Goal: Information Seeking & Learning: Learn about a topic

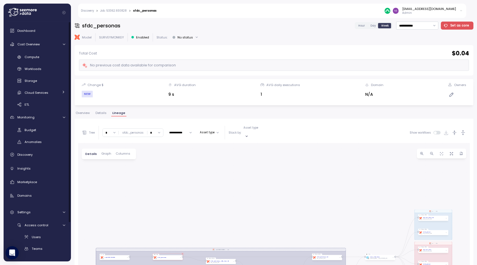
scroll to position [63, 0]
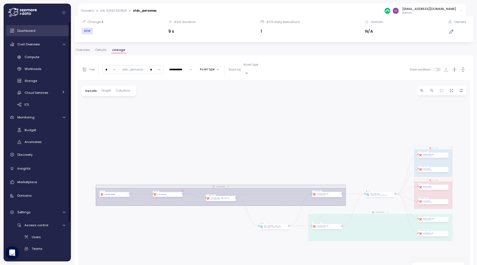
click at [27, 31] on span "Dashboard" at bounding box center [26, 30] width 18 height 4
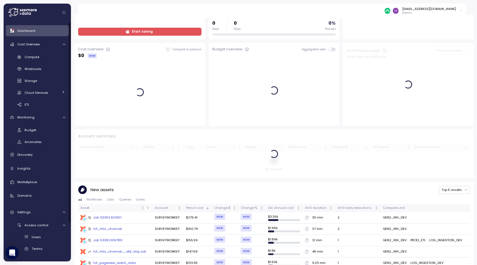
click at [27, 31] on span "Dashboard" at bounding box center [26, 30] width 18 height 4
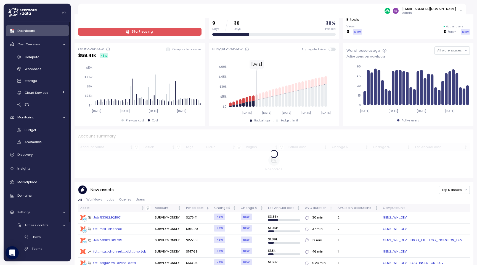
scroll to position [46, 0]
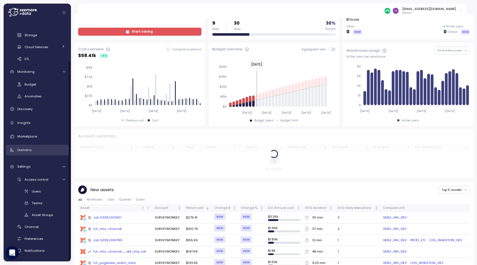
click at [49, 145] on link "Domains" at bounding box center [37, 149] width 63 height 11
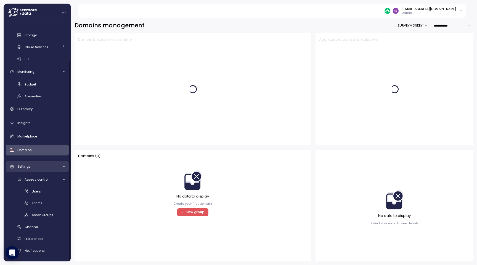
click at [58, 165] on div "Settings" at bounding box center [37, 167] width 41 height 6
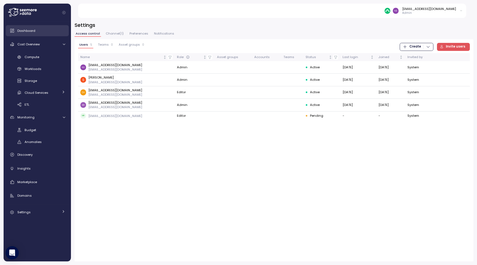
click at [35, 33] on div "Dashboard" at bounding box center [41, 31] width 48 height 6
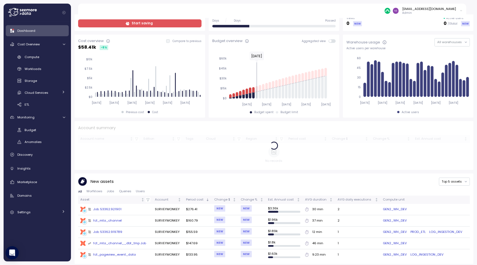
scroll to position [71, 0]
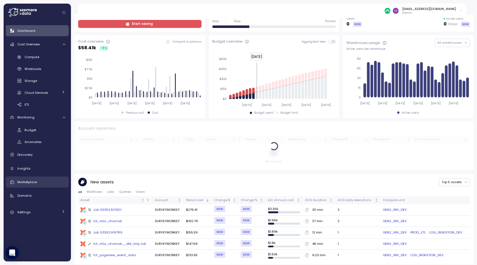
click at [34, 187] on link "Marketplace" at bounding box center [37, 181] width 63 height 11
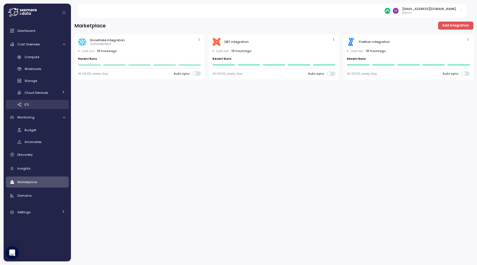
click at [50, 102] on div "ETL" at bounding box center [45, 105] width 41 height 6
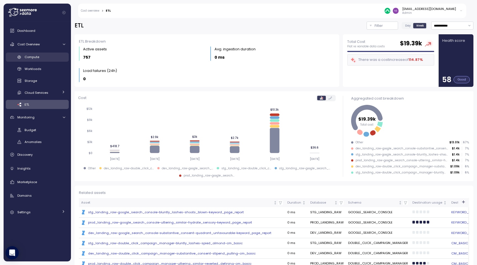
click at [43, 60] on link "Compute" at bounding box center [37, 56] width 63 height 9
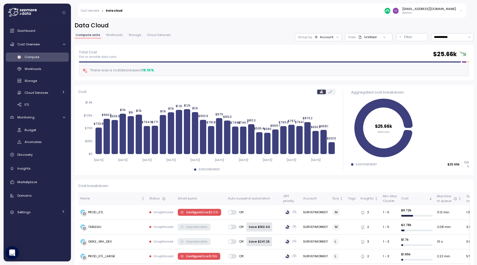
click at [112, 37] on link "Workloads" at bounding box center [114, 35] width 19 height 5
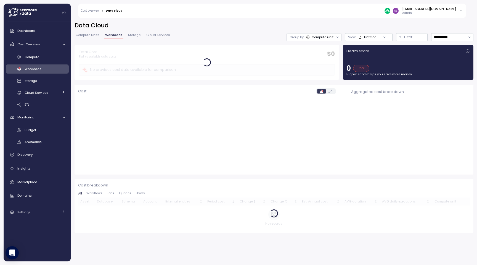
click at [136, 36] on span "Storage" at bounding box center [134, 34] width 12 height 3
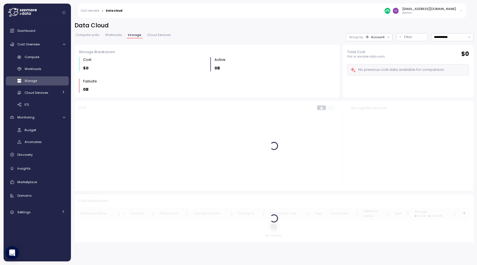
click at [164, 35] on span "Cloud Services" at bounding box center [159, 34] width 24 height 3
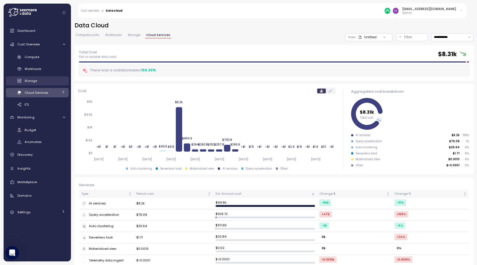
click at [42, 85] on link "Storage" at bounding box center [37, 80] width 63 height 9
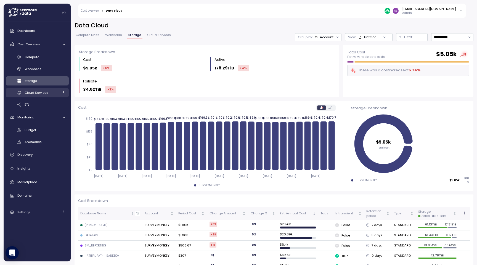
click at [45, 90] on div "Cloud Services" at bounding box center [42, 93] width 34 height 6
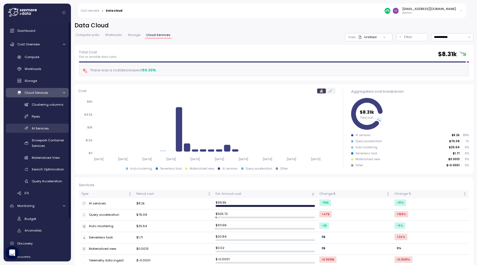
click at [49, 128] on div "AI Services" at bounding box center [48, 128] width 33 height 6
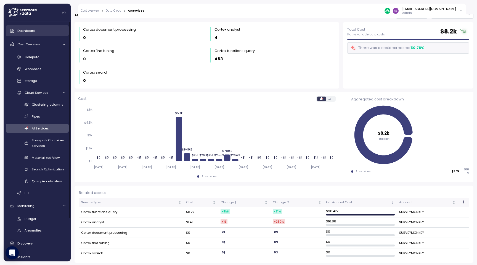
click at [42, 33] on link "Dashboard" at bounding box center [37, 30] width 63 height 11
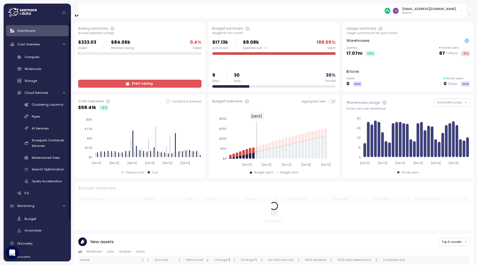
click at [149, 83] on span "Start saving" at bounding box center [142, 83] width 21 height 7
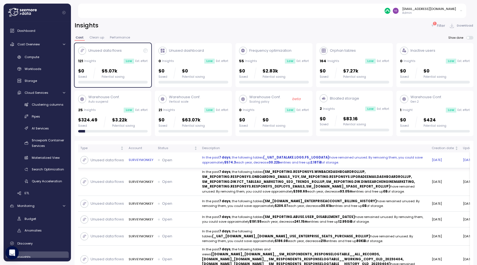
click at [224, 160] on p "In the past 7 days , the following tables (_UAT_DATALAKE.LOGS.F5_LOGDATA) have …" at bounding box center [314, 160] width 225 height 10
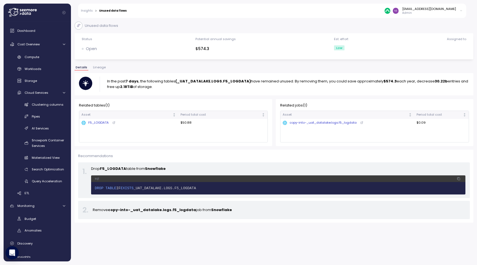
click at [99, 68] on span "Lineage" at bounding box center [99, 67] width 13 height 3
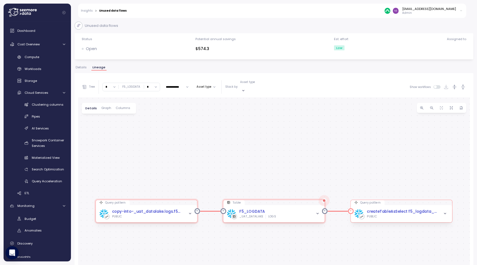
click at [414, 214] on div "PUBLIC" at bounding box center [402, 216] width 71 height 4
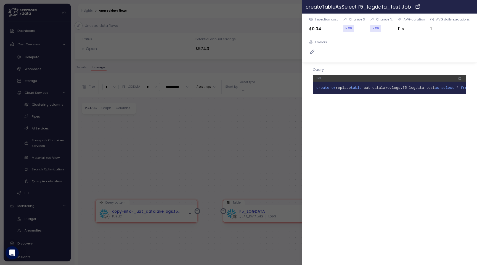
click at [471, 9] on icon "button" at bounding box center [472, 6] width 4 height 4
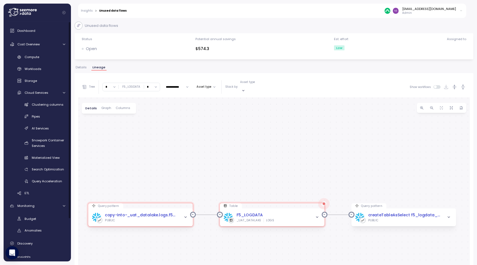
click at [87, 68] on button "Details" at bounding box center [81, 68] width 13 height 5
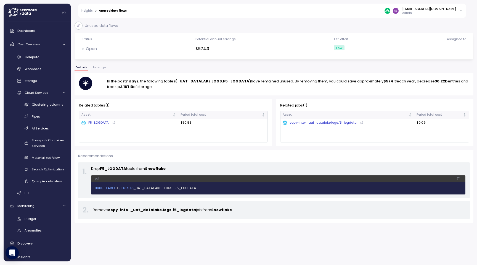
click at [98, 68] on span "Lineage" at bounding box center [99, 67] width 13 height 3
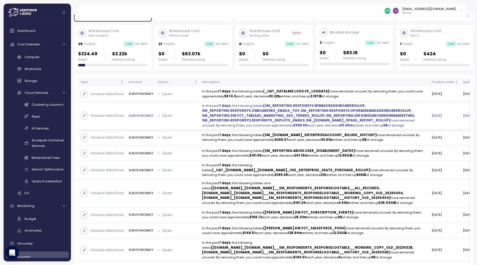
scroll to position [65, 0]
click at [259, 126] on p "In the past 7 days , the following tables (SM_REPORTING.RESPONSYS.WINBACKDASHBO…" at bounding box center [314, 116] width 225 height 24
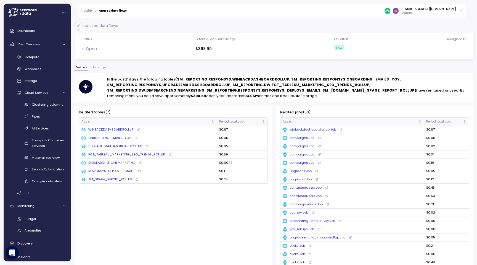
click at [241, 95] on p "In the past 7 days , the following tables (SM_REPORTING.RESPONSYS.WINBACKDASHBO…" at bounding box center [288, 88] width 362 height 22
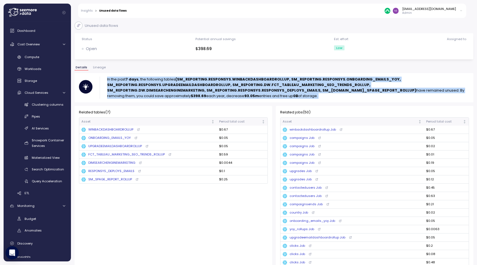
click at [241, 95] on p "In the past 7 days , the following tables (SM_REPORTING.RESPONSYS.WINBACKDASHBO…" at bounding box center [288, 88] width 362 height 22
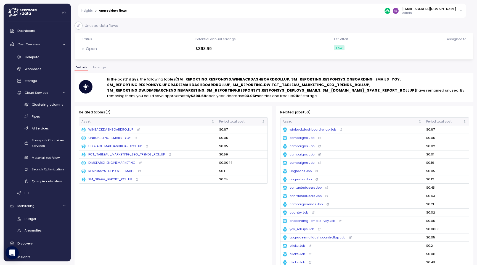
click at [85, 12] on link "Insights" at bounding box center [87, 10] width 12 height 3
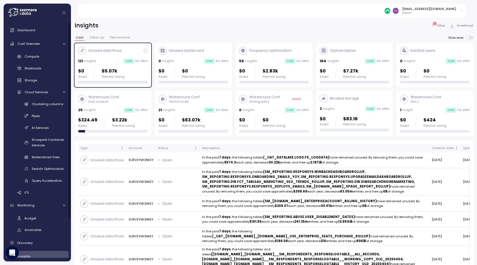
click at [99, 37] on span "Clean up" at bounding box center [96, 37] width 15 height 3
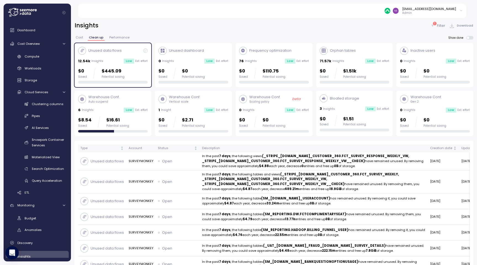
click at [112, 57] on div "Unused data flows 12.54k Insights Low Est. effort $0 Saved $445.09 Potential sa…" at bounding box center [113, 65] width 70 height 37
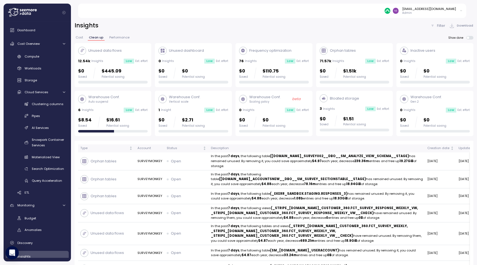
click at [127, 41] on button "Performance" at bounding box center [119, 38] width 22 height 5
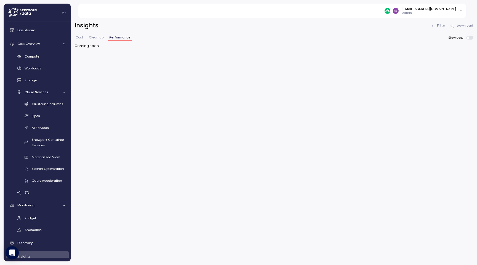
click at [82, 36] on span "Cost" at bounding box center [79, 37] width 7 height 3
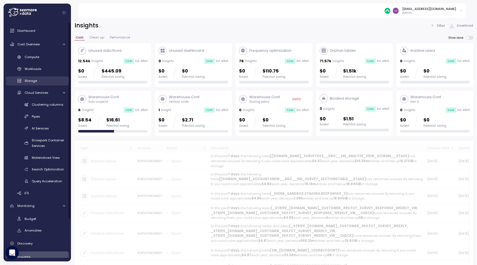
scroll to position [1, 0]
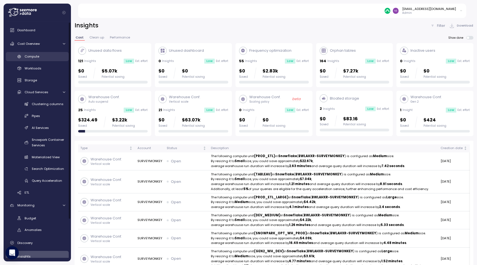
click at [53, 56] on div "Compute" at bounding box center [45, 57] width 41 height 6
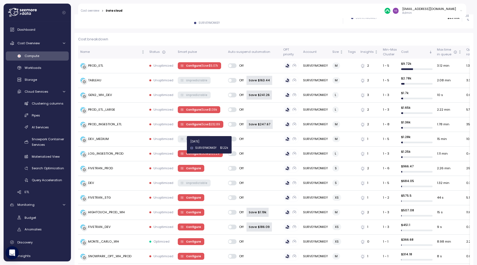
scroll to position [147, 0]
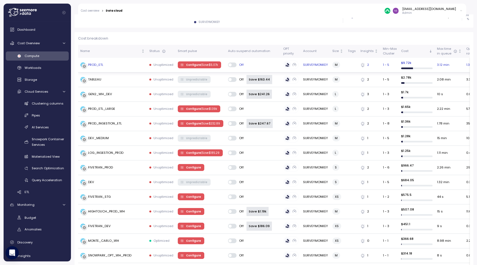
click at [181, 67] on span "Configure | Save $ 5.07k" at bounding box center [199, 65] width 38 height 6
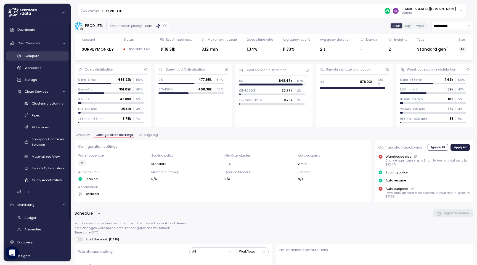
click at [32, 57] on span "Compute" at bounding box center [32, 56] width 15 height 4
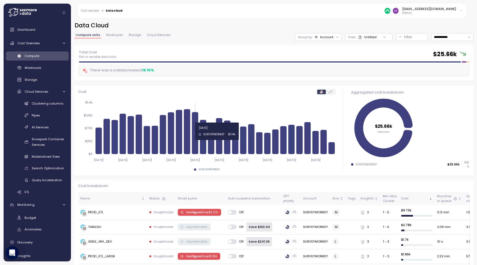
scroll to position [2, 0]
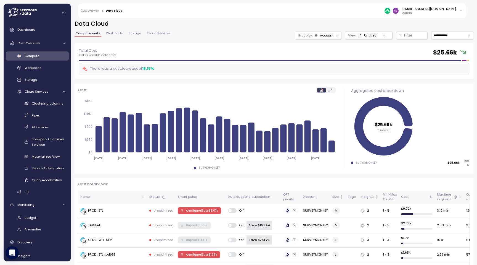
click at [115, 34] on span "Workloads" at bounding box center [114, 33] width 17 height 3
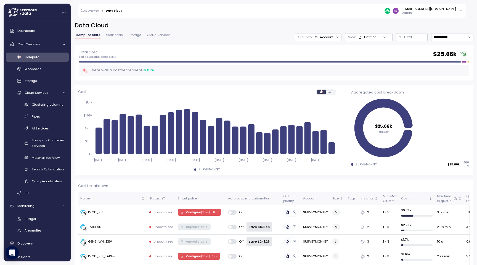
scroll to position [1, 0]
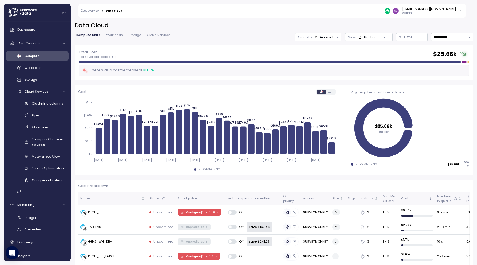
click at [334, 91] on label at bounding box center [330, 91] width 9 height 4
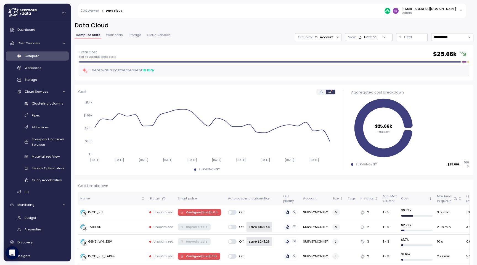
click at [323, 93] on label at bounding box center [321, 91] width 9 height 4
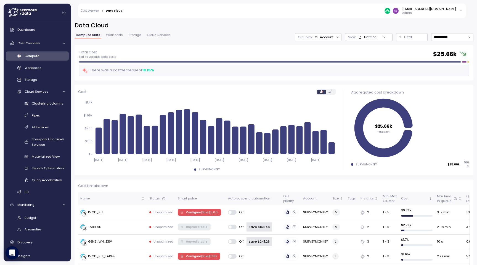
click at [329, 92] on icon at bounding box center [331, 91] width 4 height 3
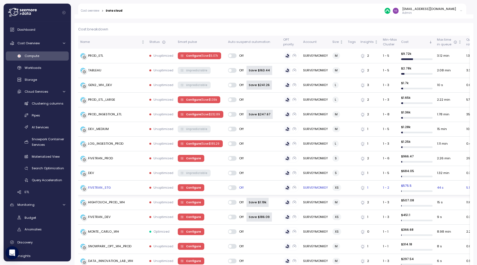
scroll to position [158, 0]
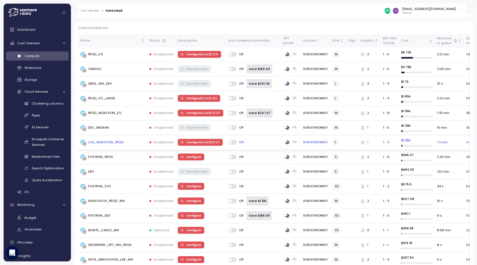
click at [199, 137] on td "Configure | Save $ 185.29" at bounding box center [201, 142] width 50 height 15
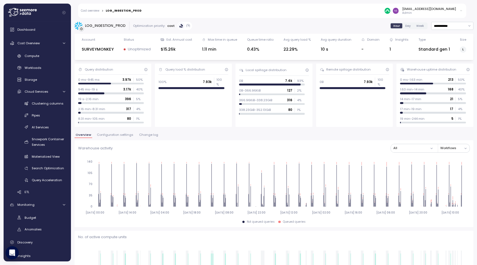
click at [113, 135] on span "Configuration settings" at bounding box center [115, 134] width 36 height 3
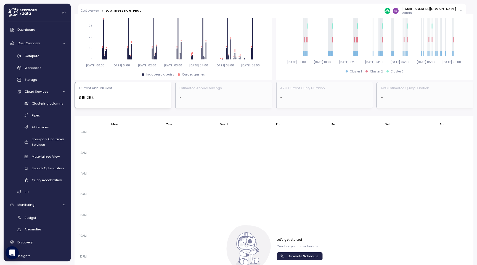
scroll to position [368, 0]
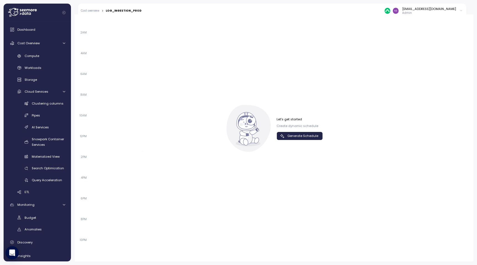
click at [313, 134] on span "Generate Schedule" at bounding box center [303, 135] width 31 height 7
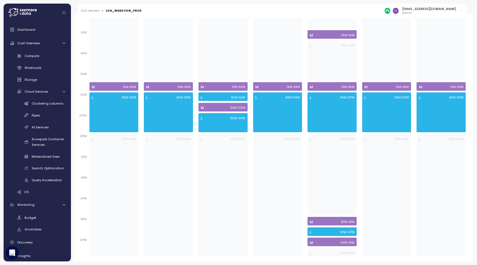
scroll to position [0, 0]
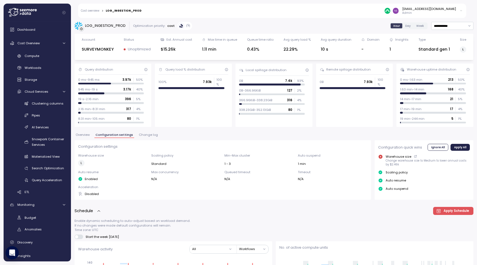
click at [97, 9] on link "Cost overview" at bounding box center [90, 10] width 19 height 3
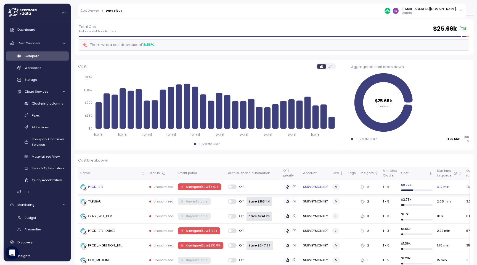
scroll to position [26, 0]
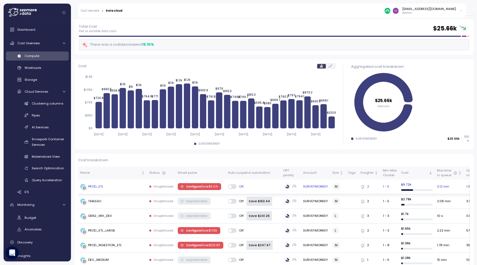
click at [93, 186] on div "PROD_ETL" at bounding box center [95, 186] width 15 height 5
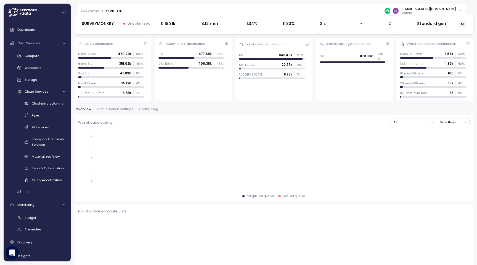
click at [401, 142] on icon "0 1 2 3 4" at bounding box center [274, 160] width 392 height 61
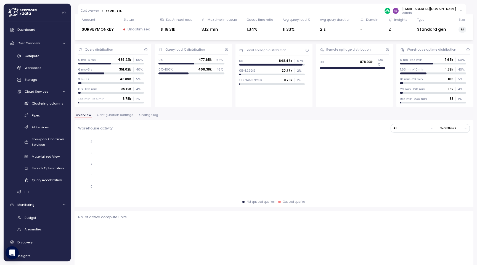
click at [125, 113] on span "Configuration settings" at bounding box center [115, 114] width 36 height 3
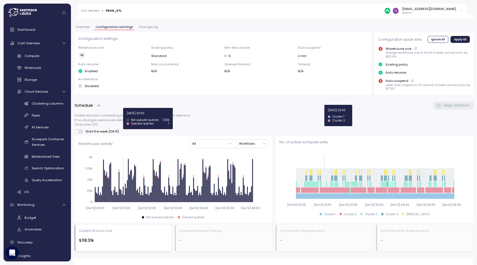
scroll to position [104, 0]
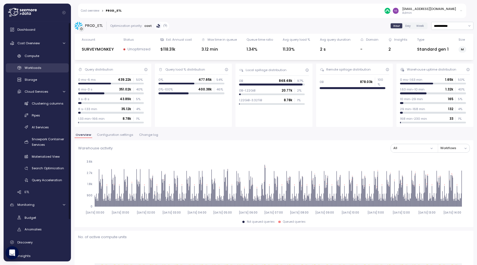
click at [21, 66] on icon at bounding box center [20, 68] width 6 height 6
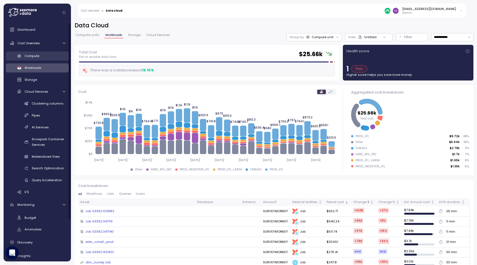
click at [47, 59] on link "Compute" at bounding box center [37, 55] width 63 height 9
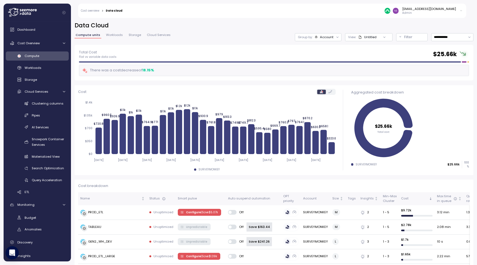
click at [114, 38] on div "Compute units Workloads Storage Cloud Services" at bounding box center [123, 36] width 97 height 7
click at [115, 36] on span "Workloads" at bounding box center [114, 34] width 17 height 3
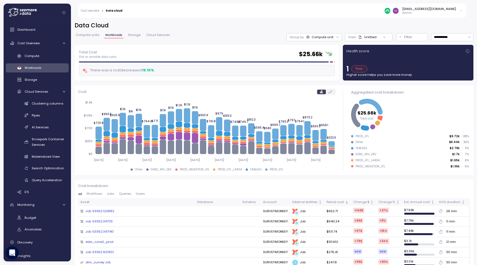
click at [326, 37] on div "Compute unit" at bounding box center [323, 37] width 22 height 4
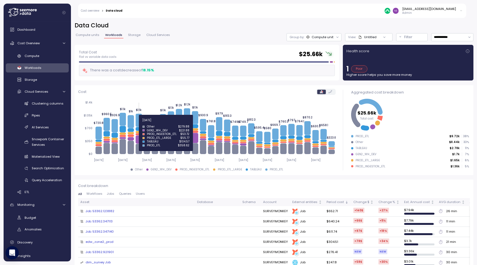
click at [137, 123] on icon at bounding box center [139, 120] width 6 height 13
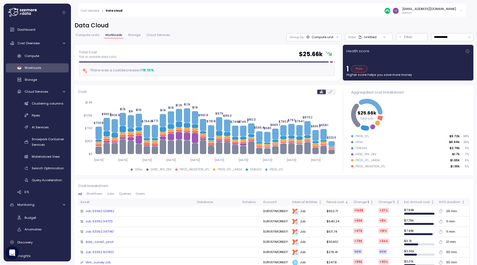
click at [330, 91] on icon at bounding box center [331, 91] width 4 height 3
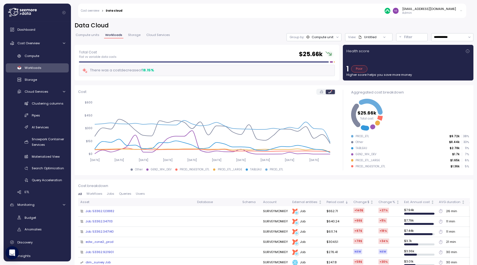
click at [322, 89] on div at bounding box center [321, 91] width 9 height 4
click at [320, 94] on div at bounding box center [326, 92] width 19 height 6
click at [320, 93] on icon at bounding box center [321, 91] width 3 height 3
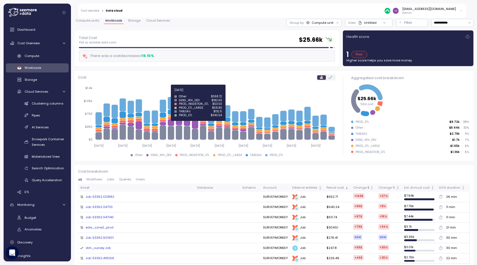
scroll to position [57, 0]
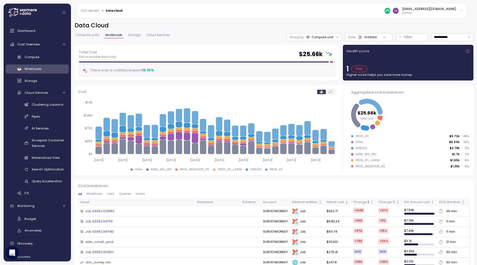
scroll to position [57, 0]
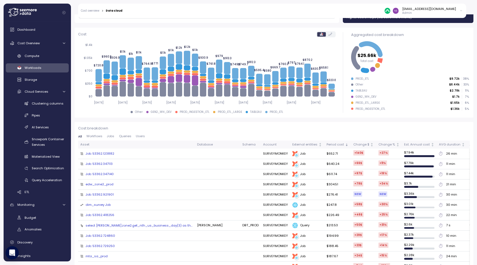
click at [292, 154] on div "dbt Job" at bounding box center [307, 154] width 30 height 6
click at [106, 153] on div "Job: 53362.123882" at bounding box center [100, 153] width 29 height 5
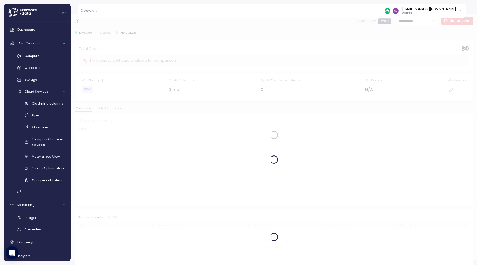
scroll to position [5, 0]
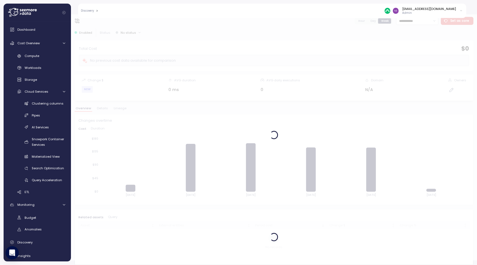
click at [461, 10] on icon at bounding box center [461, 10] width 2 height 1
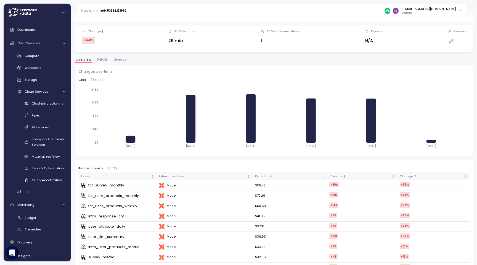
scroll to position [0, 0]
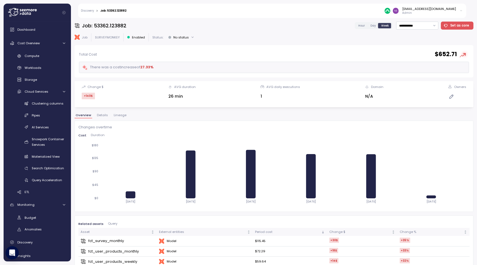
click at [119, 25] on h3 "Job: 53362.123882" at bounding box center [104, 25] width 44 height 7
click at [142, 25] on div "**********" at bounding box center [274, 26] width 399 height 8
click at [215, 29] on div "**********" at bounding box center [274, 26] width 399 height 8
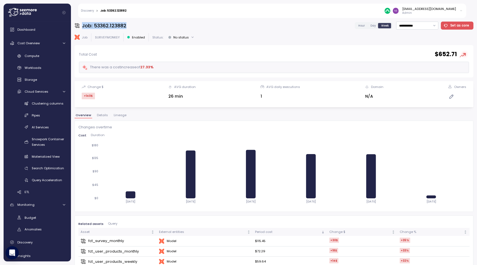
click at [215, 29] on div "**********" at bounding box center [274, 26] width 399 height 8
click at [107, 113] on div "**********" at bounding box center [274, 141] width 399 height 239
click at [102, 114] on span "Details" at bounding box center [102, 115] width 11 height 3
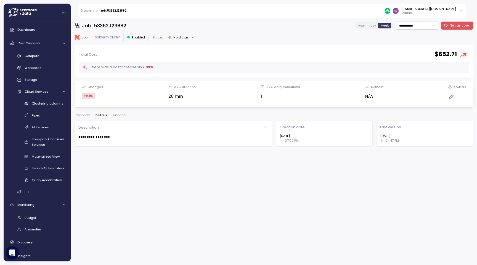
click at [114, 112] on div "**********" at bounding box center [274, 141] width 399 height 239
click at [116, 114] on span "Lineage" at bounding box center [119, 115] width 13 height 3
click at [99, 116] on span "Details" at bounding box center [101, 115] width 11 height 3
drag, startPoint x: 94, startPoint y: 26, endPoint x: 170, endPoint y: 26, distance: 76.2
click at [170, 26] on div "**********" at bounding box center [274, 26] width 399 height 8
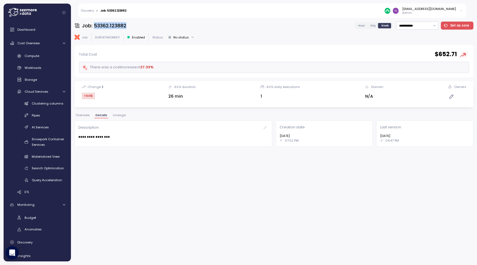
copy h3 "53362.123882"
click at [149, 28] on div "**********" at bounding box center [274, 26] width 399 height 8
drag, startPoint x: 110, startPoint y: 26, endPoint x: 137, endPoint y: 26, distance: 27.3
click at [137, 26] on div "**********" at bounding box center [274, 26] width 399 height 8
copy h3 "123882"
